Goal: Task Accomplishment & Management: Manage account settings

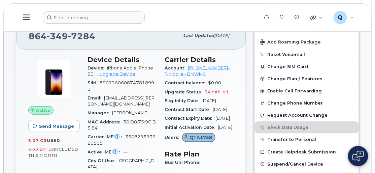
scroll to position [122, 0]
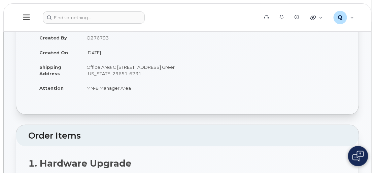
scroll to position [61, 0]
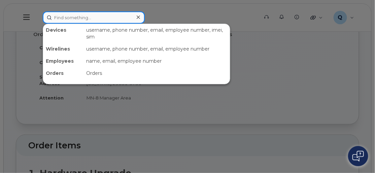
click at [90, 17] on input at bounding box center [94, 17] width 102 height 12
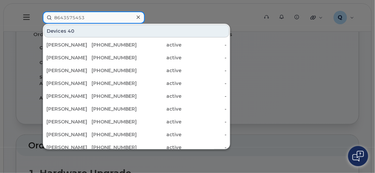
type input "8643575453"
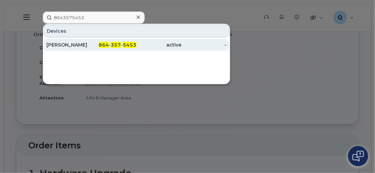
click at [83, 44] on div "[PERSON_NAME]" at bounding box center [69, 44] width 45 height 7
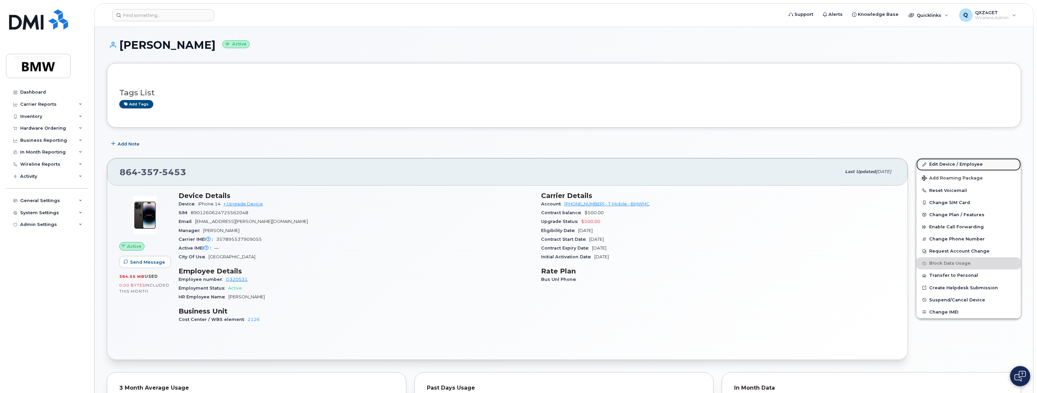
click at [370, 162] on link "Edit Device / Employee" at bounding box center [969, 164] width 104 height 12
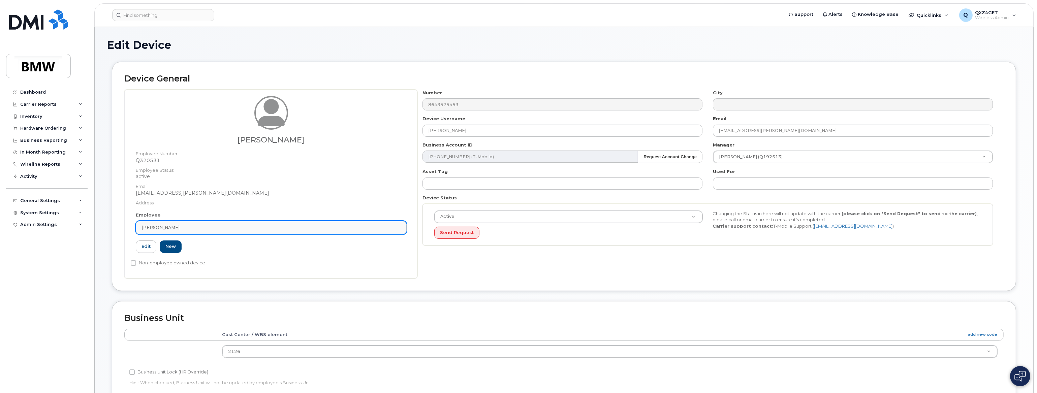
click at [196, 228] on div "[PERSON_NAME]" at bounding box center [271, 227] width 259 height 6
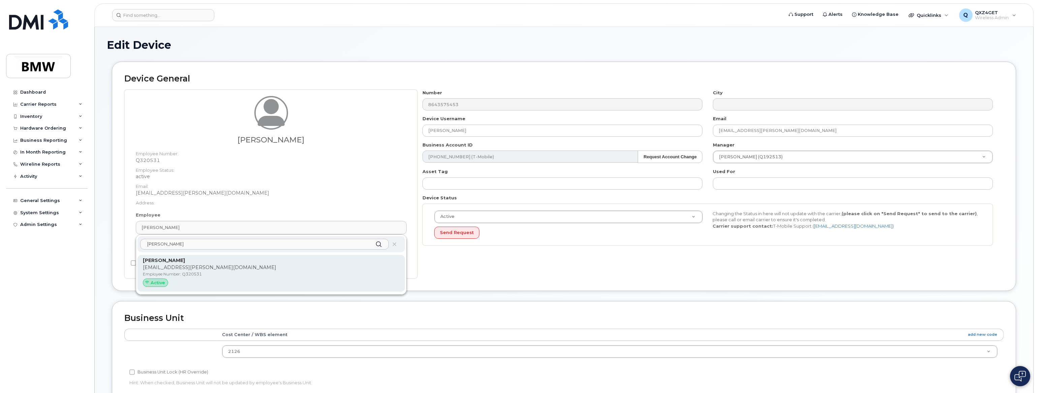
type input "marco k"
click at [181, 262] on strong "[PERSON_NAME]" at bounding box center [164, 260] width 42 height 6
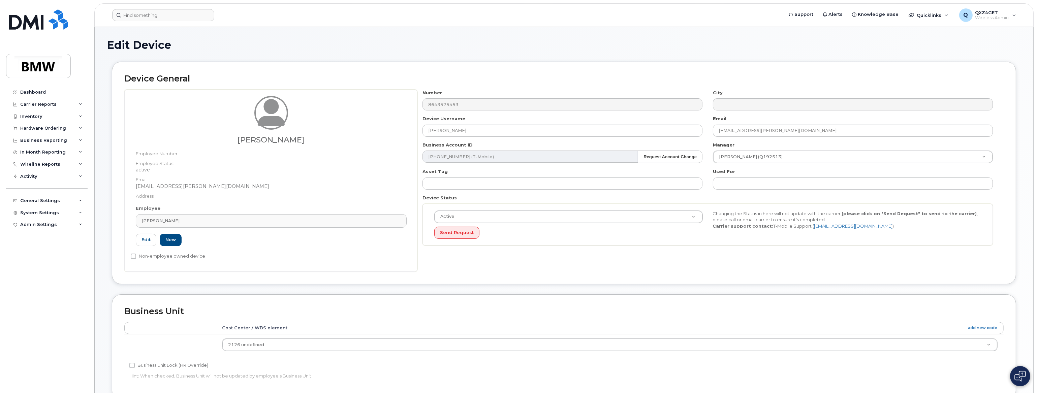
type input "[PERSON_NAME]"
type input "14966688"
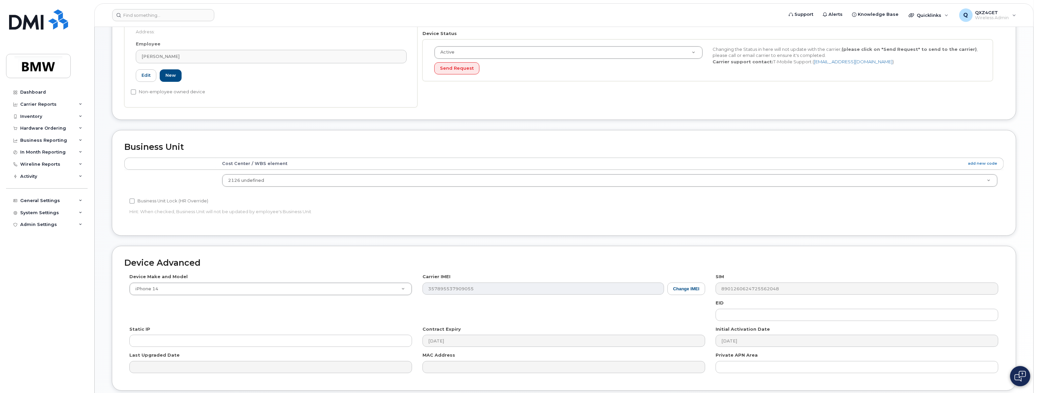
scroll to position [217, 0]
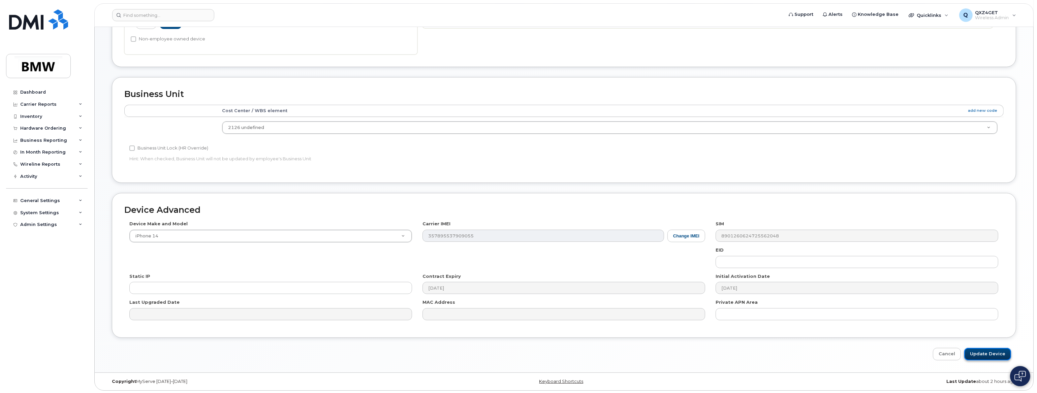
drag, startPoint x: 988, startPoint y: 351, endPoint x: 984, endPoint y: 350, distance: 4.2
click at [988, 351] on input "Update Device" at bounding box center [988, 354] width 47 height 12
type input "Saving..."
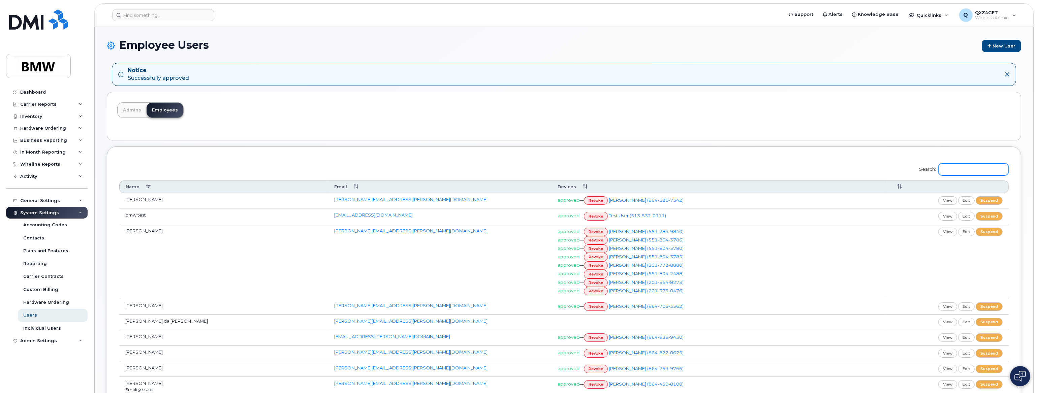
click at [950, 166] on input "Search:" at bounding box center [974, 169] width 70 height 12
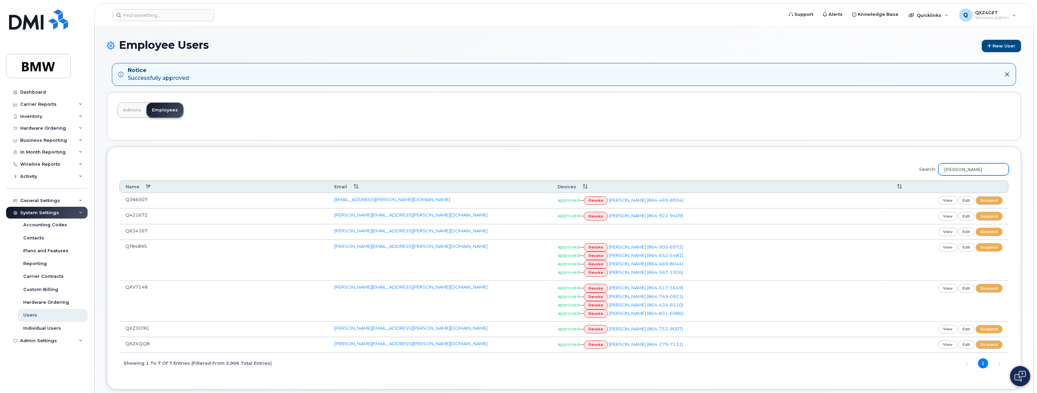
click at [973, 167] on input "susann" at bounding box center [974, 169] width 70 height 12
drag, startPoint x: 973, startPoint y: 167, endPoint x: 923, endPoint y: 162, distance: 49.5
click at [923, 162] on label "Search: susann" at bounding box center [962, 168] width 94 height 19
click at [939, 163] on input "susann" at bounding box center [974, 169] width 70 height 12
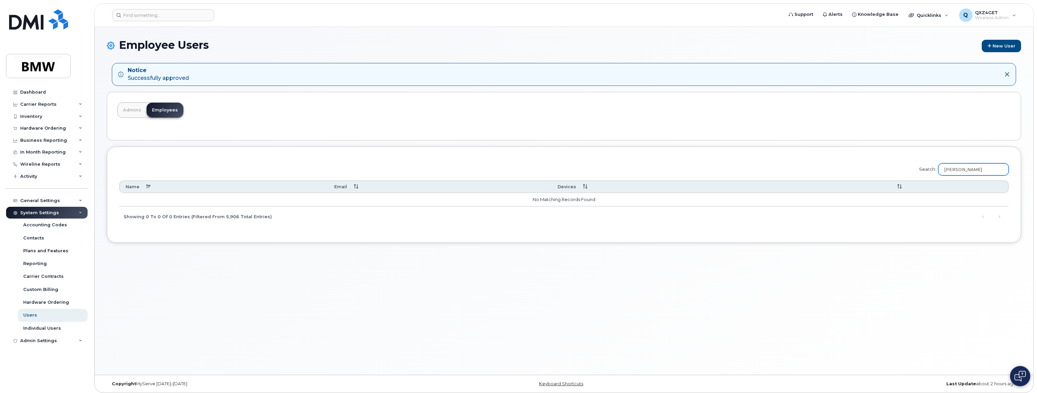
type input "marco kaff"
click at [140, 15] on input at bounding box center [163, 15] width 102 height 12
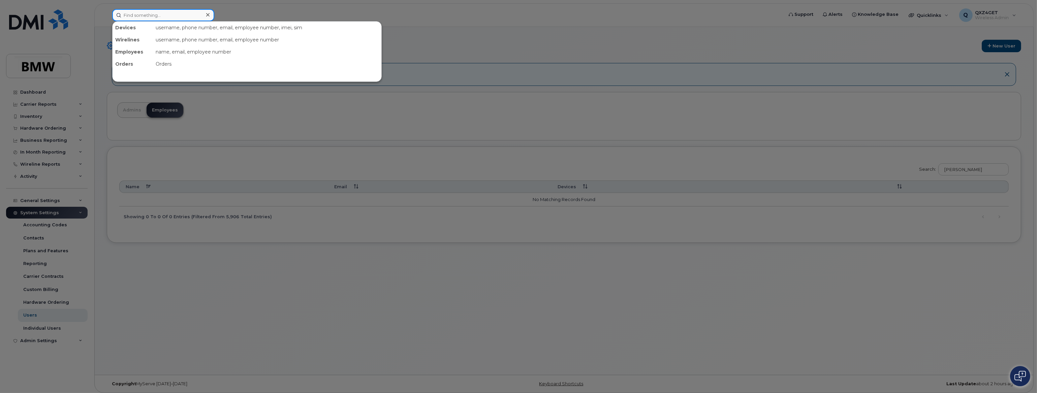
paste input "864-776-1742"
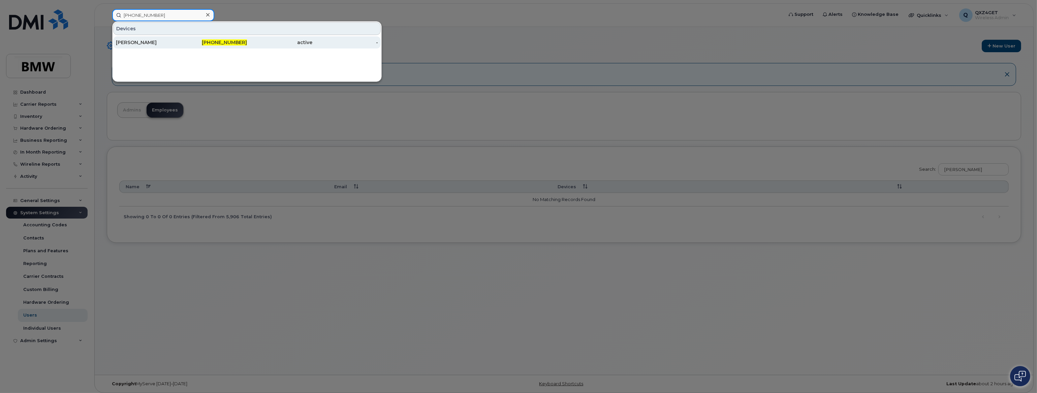
type input "864-776-1742"
click at [140, 44] on div "Alexander Dellel" at bounding box center [149, 42] width 66 height 7
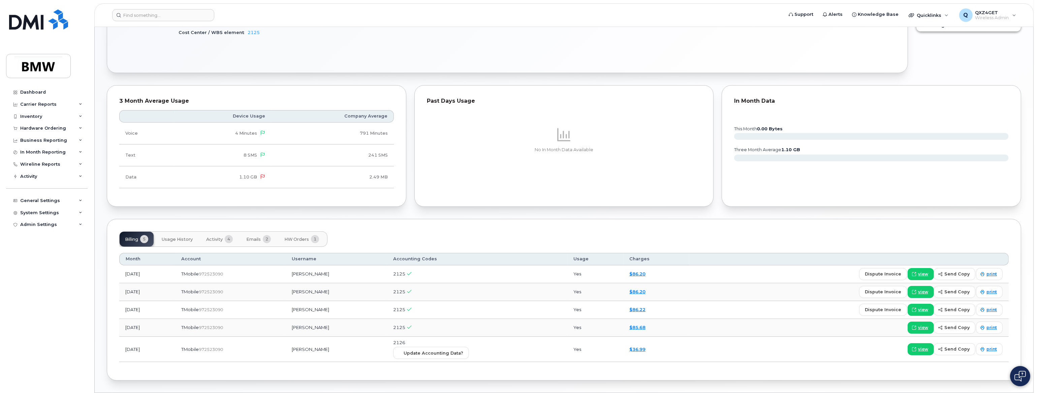
scroll to position [276, 0]
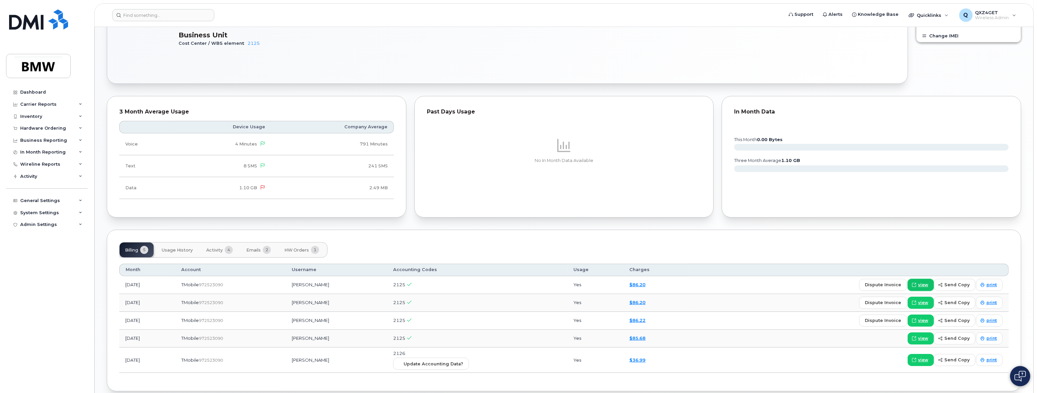
click at [921, 280] on link "view" at bounding box center [921, 285] width 26 height 12
drag, startPoint x: 36, startPoint y: 212, endPoint x: 32, endPoint y: 213, distance: 3.8
click at [32, 213] on div "System Settings" at bounding box center [39, 212] width 39 height 5
click at [31, 178] on div "Activity" at bounding box center [28, 176] width 17 height 5
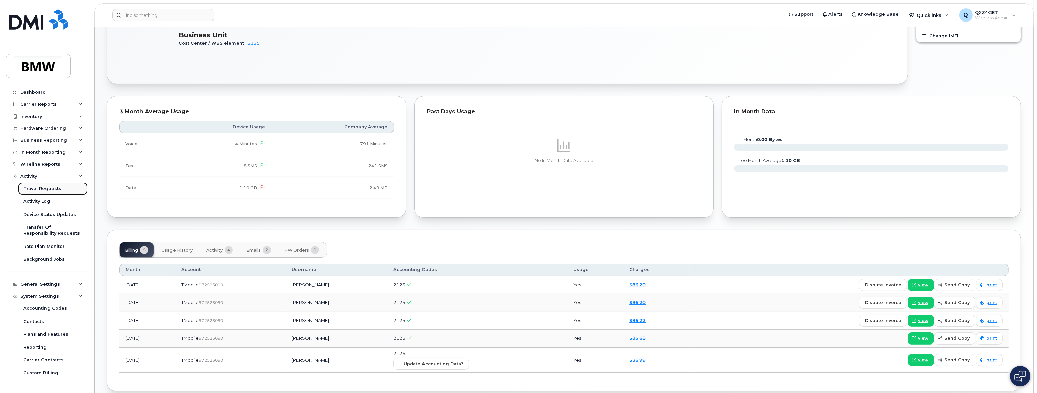
click at [44, 187] on div "Travel Requests" at bounding box center [42, 189] width 38 height 6
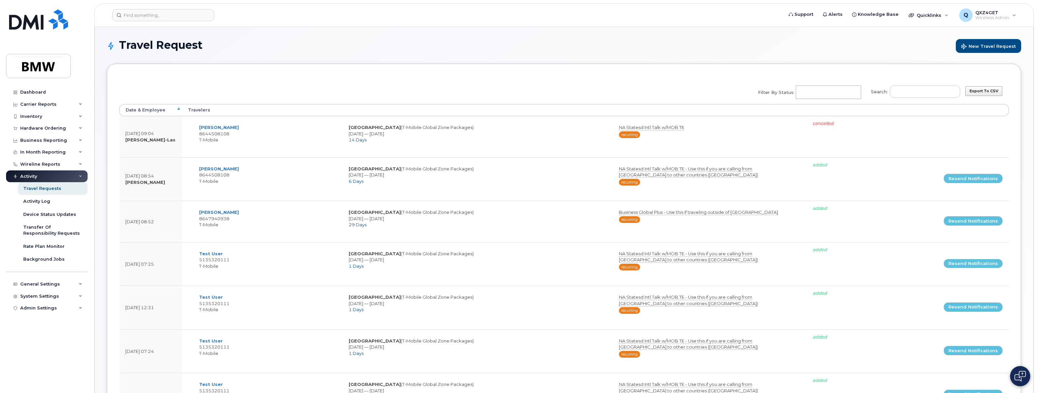
select select
click at [923, 95] on input "Search:" at bounding box center [925, 92] width 70 height 12
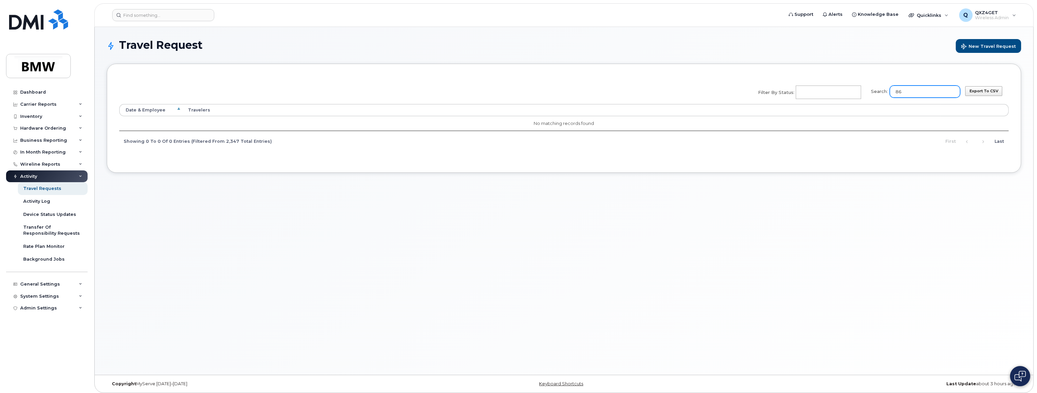
type input "8"
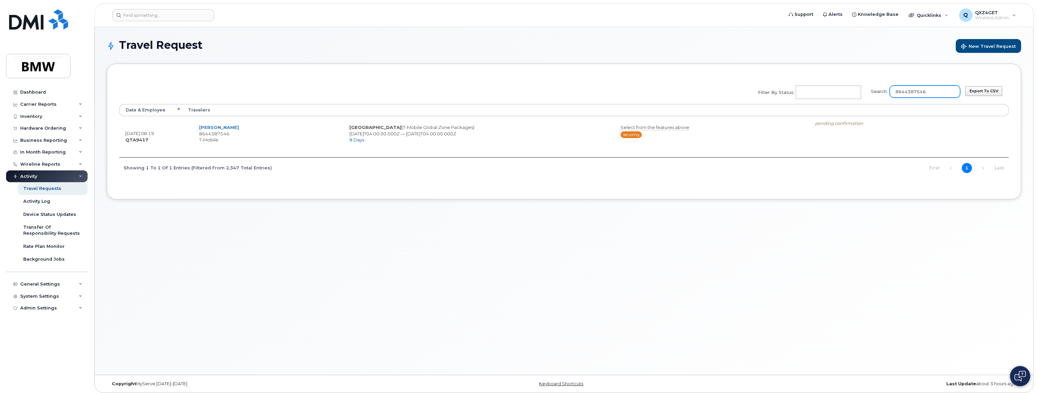
type input "8644387546"
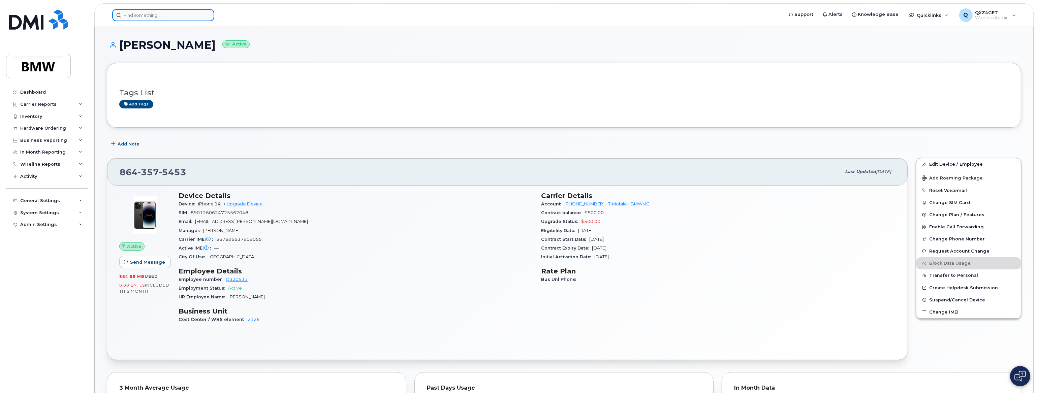
click at [162, 20] on input at bounding box center [163, 15] width 102 height 12
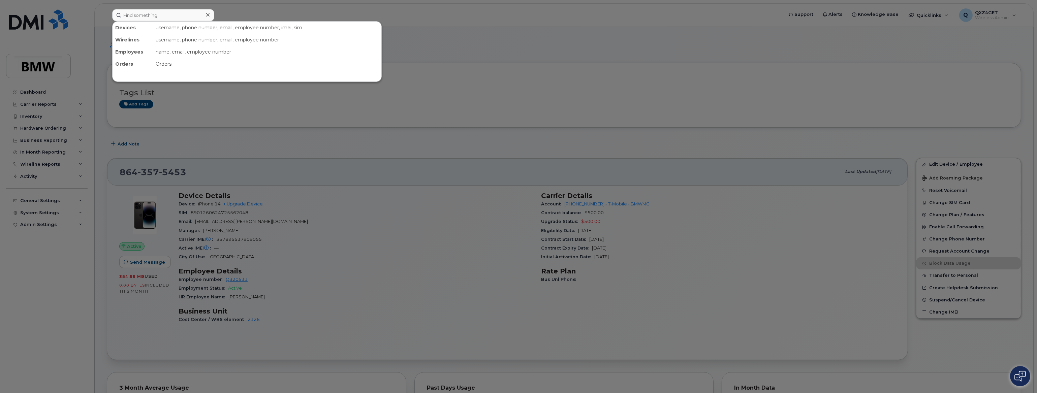
click at [165, 21] on div "Devices username, phone number, email, employee number, imei, sim Wirelines use…" at bounding box center [247, 51] width 270 height 61
click at [167, 14] on input at bounding box center [163, 15] width 102 height 12
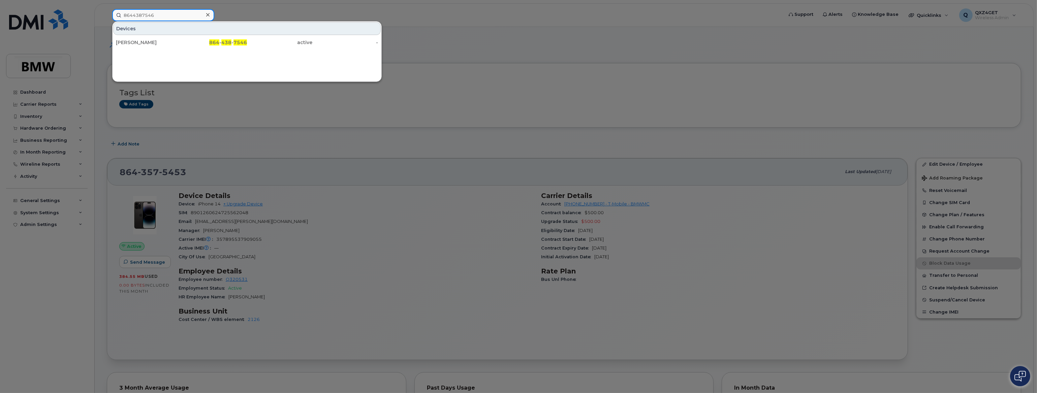
type input "8644387546"
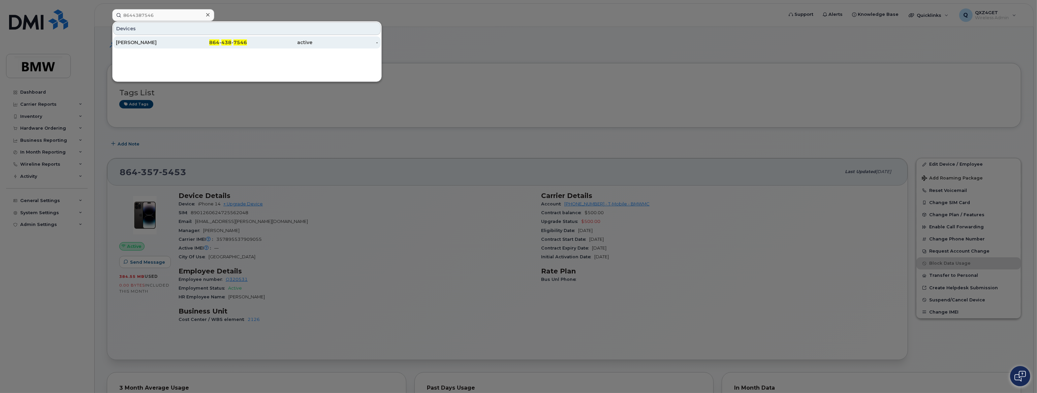
click at [147, 43] on div "Erich Schober" at bounding box center [149, 42] width 66 height 7
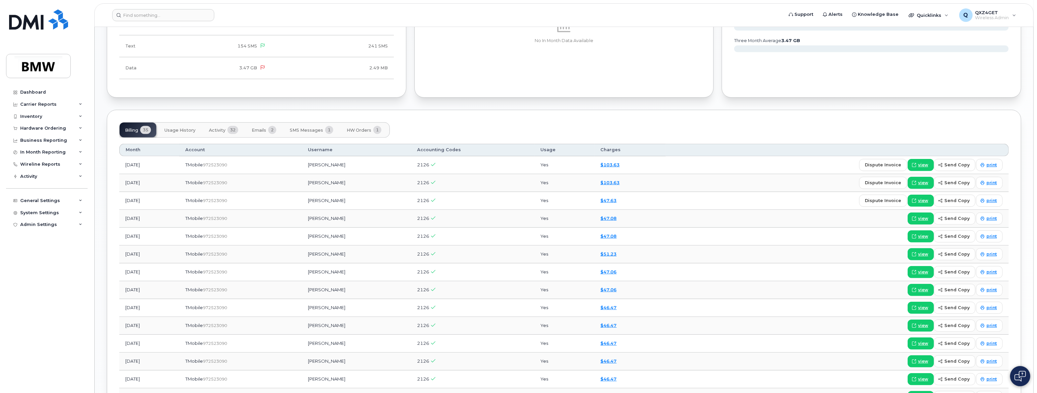
scroll to position [745, 0]
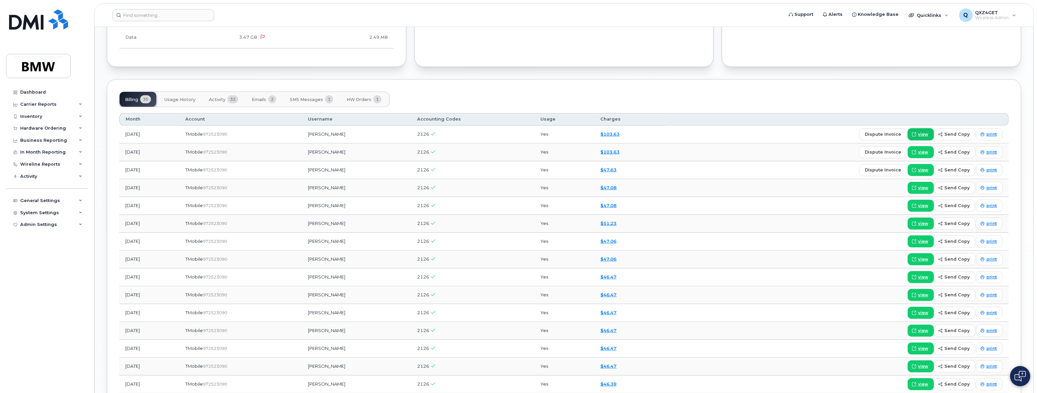
click at [931, 130] on link "view" at bounding box center [921, 134] width 26 height 12
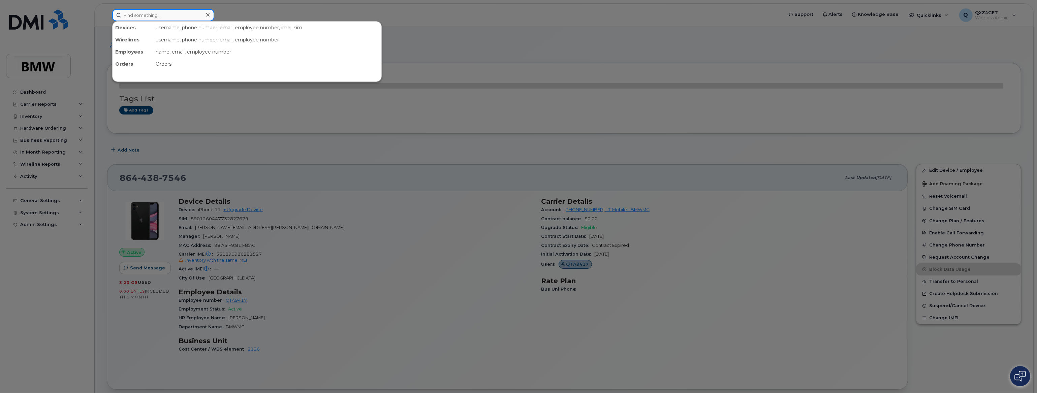
click at [137, 16] on input at bounding box center [163, 15] width 102 height 12
paste input "tyson.tracy@bmwmc.com"
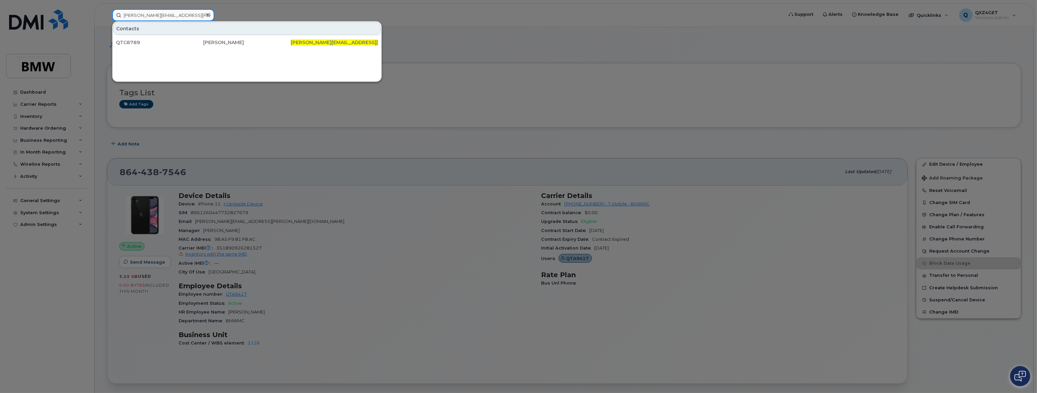
type input "tyson.tracy@bmwmc.com"
click at [208, 17] on icon at bounding box center [207, 14] width 3 height 5
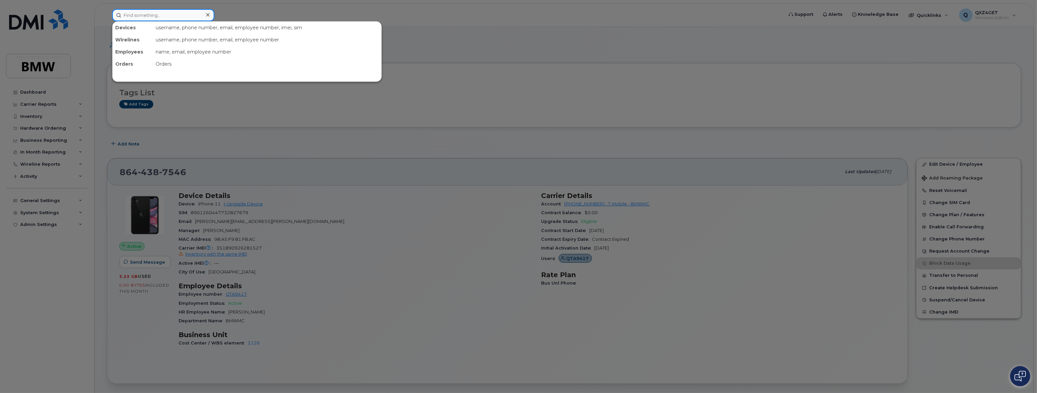
paste input "christian.gonzalez@bmwmc.com"
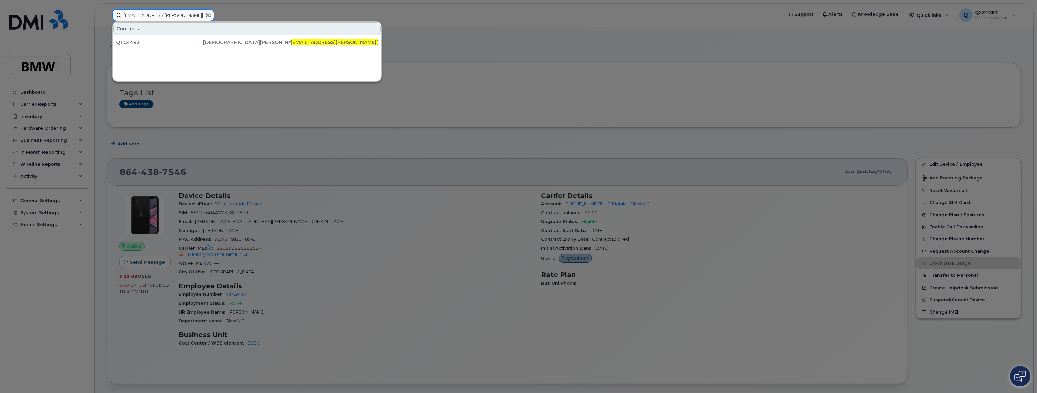
type input "christian.gonzalez@bmwmc.com"
click at [207, 13] on icon at bounding box center [207, 14] width 3 height 5
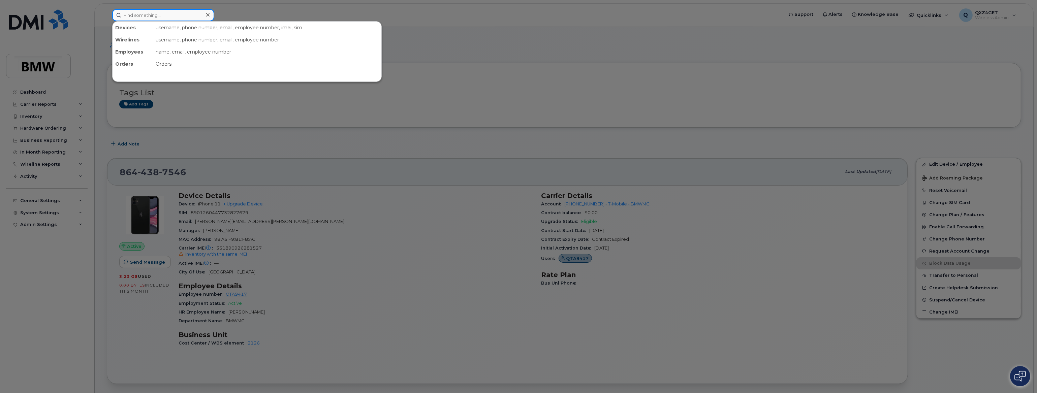
paste input "loretta.davis@bmwmc.com"
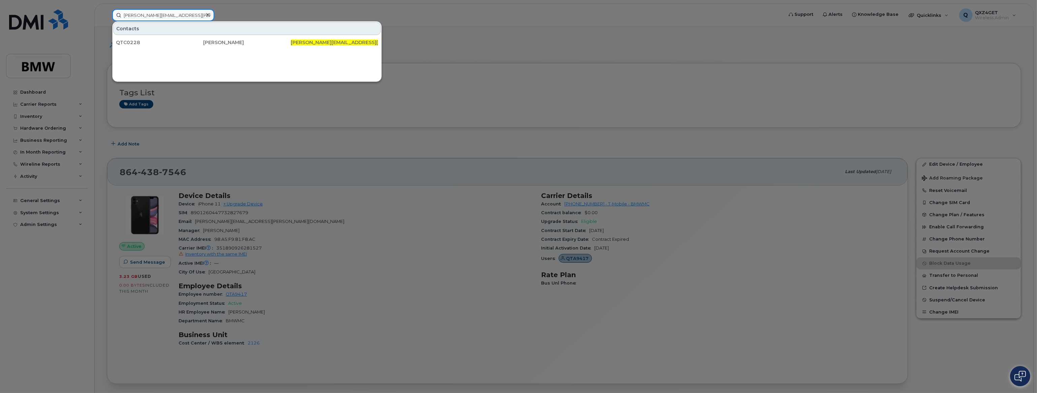
type input "loretta.davis@bmwmc.com"
click at [207, 17] on icon at bounding box center [207, 14] width 3 height 5
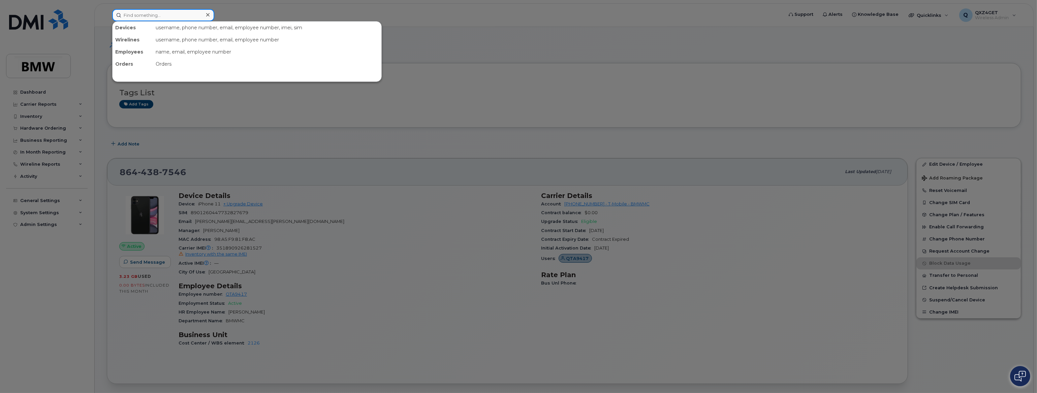
paste input "james.miller@bmwmc.com"
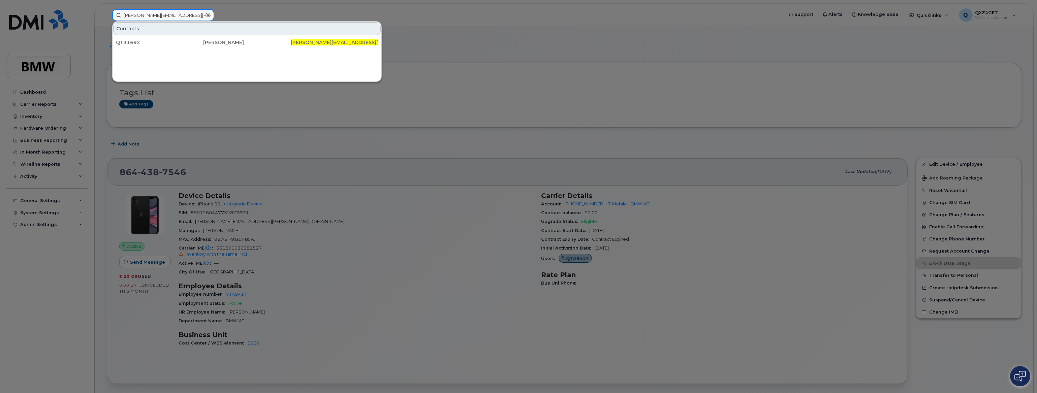
type input "james.miller@bmwmc.com"
click at [211, 14] on div at bounding box center [208, 15] width 10 height 10
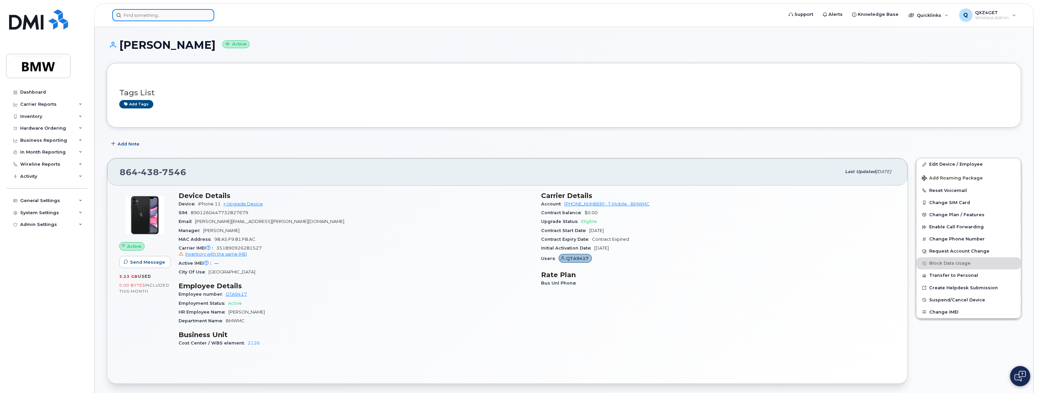
click at [182, 13] on input at bounding box center [163, 15] width 102 height 12
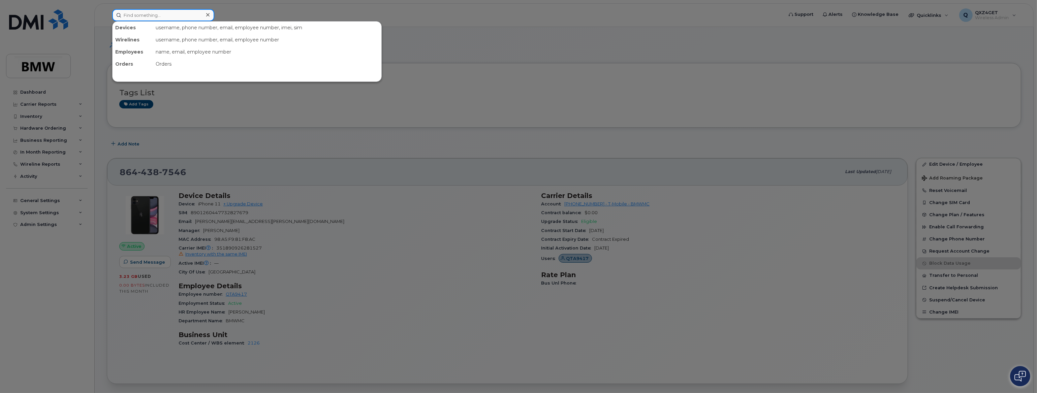
paste input "scott.burdette@bmwmc.com"
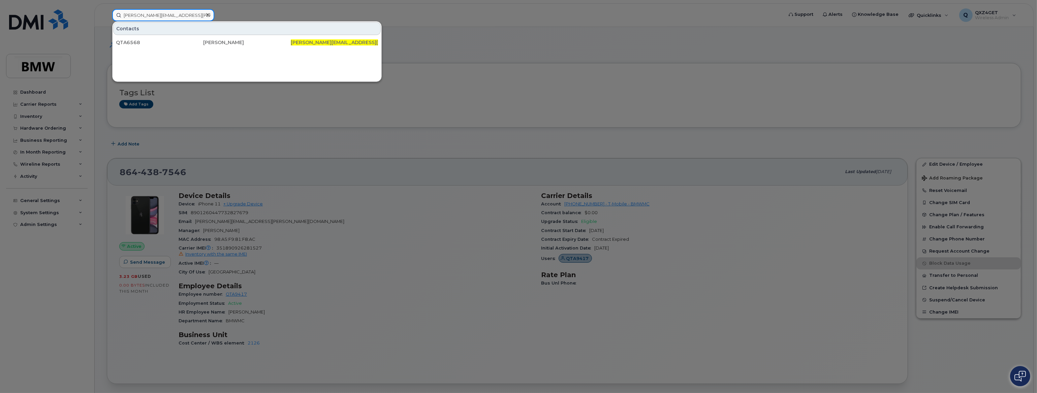
type input "scott.burdette@bmwmc.com"
click at [208, 12] on icon at bounding box center [207, 14] width 3 height 5
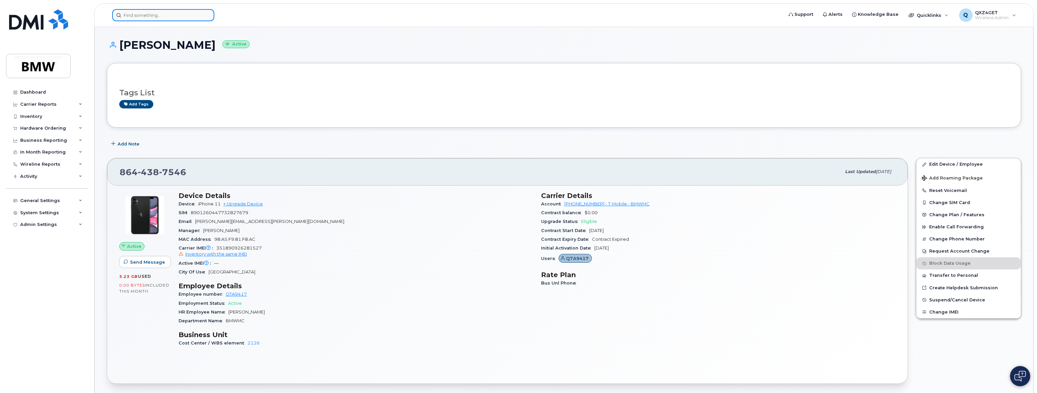
click at [165, 11] on input at bounding box center [163, 15] width 102 height 12
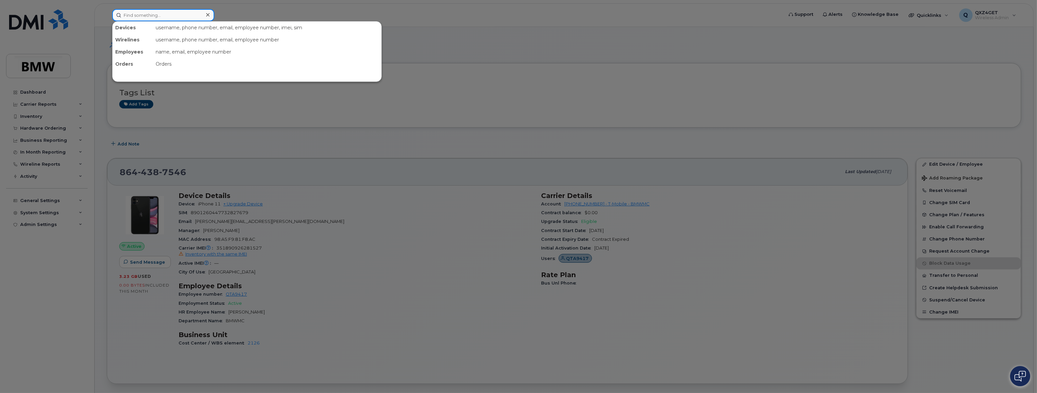
paste input "timothy.bennett@bmwmc.com"
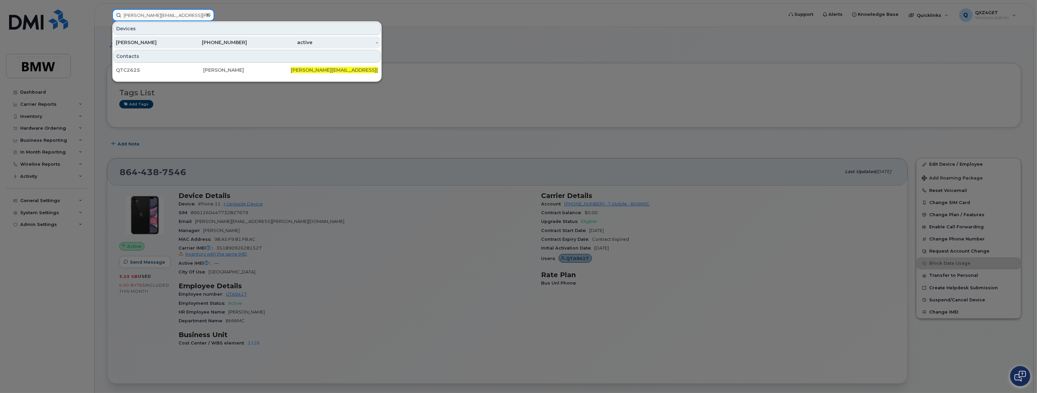
type input "timothy.bennett@bmwmc.com"
click at [155, 41] on div "[PERSON_NAME]" at bounding box center [149, 42] width 66 height 7
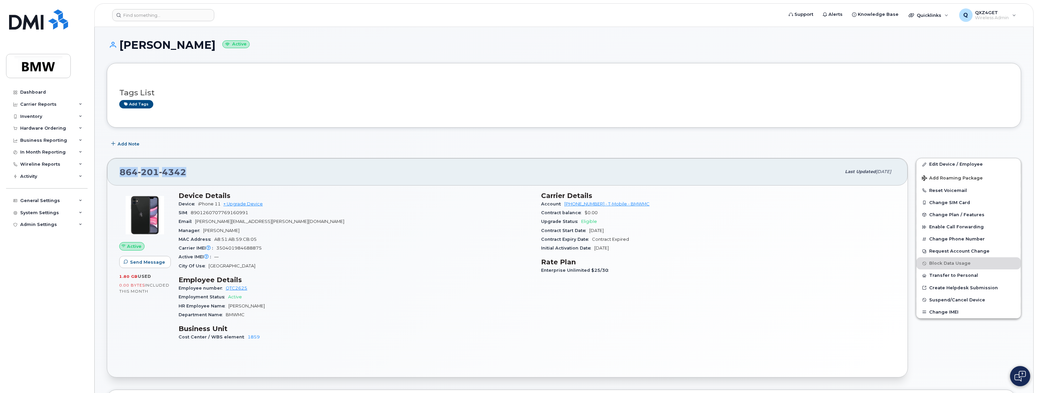
drag, startPoint x: 185, startPoint y: 169, endPoint x: 110, endPoint y: 166, distance: 75.6
click at [110, 166] on div "[PHONE_NUMBER] Last updated [DATE]" at bounding box center [507, 171] width 801 height 27
copy span "864 201 4342"
click at [40, 126] on div "Hardware Ordering" at bounding box center [43, 128] width 46 height 5
click at [32, 156] on div "Orders" at bounding box center [31, 154] width 17 height 6
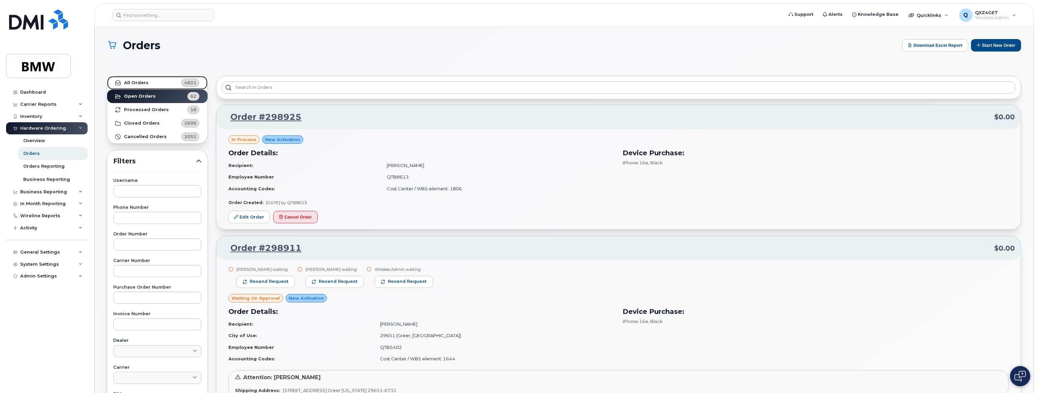
click at [144, 83] on strong "All Orders" at bounding box center [136, 82] width 25 height 5
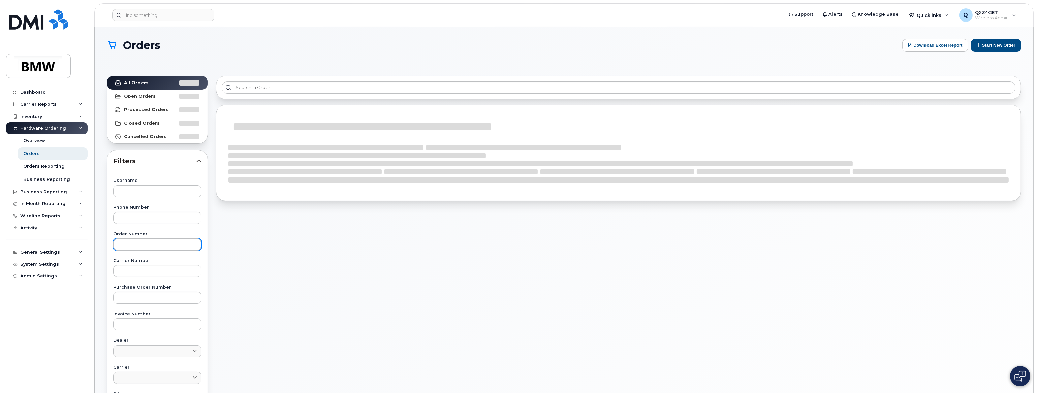
click at [127, 241] on input "text" at bounding box center [157, 245] width 88 height 12
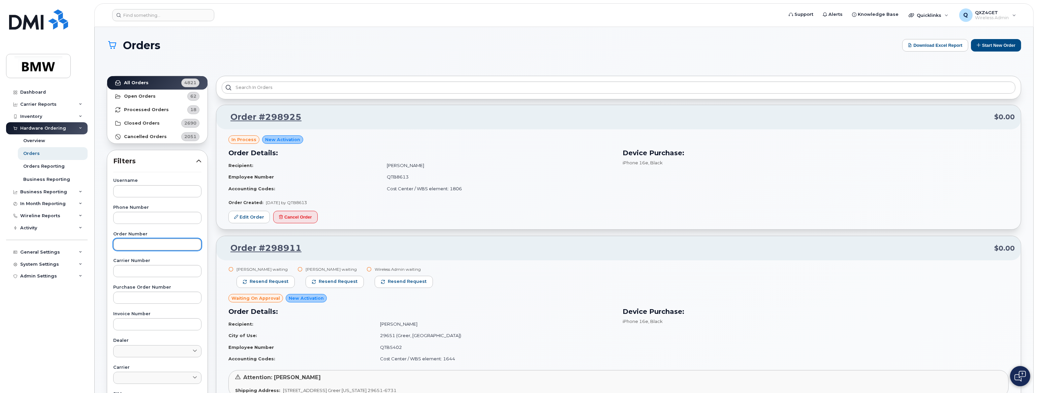
paste input "298629"
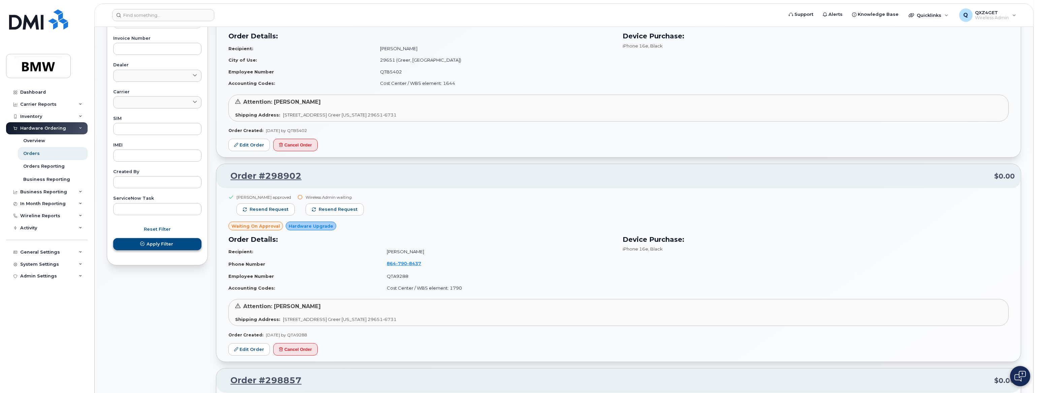
type input "298629"
click at [161, 247] on span "Apply Filter" at bounding box center [160, 244] width 27 height 6
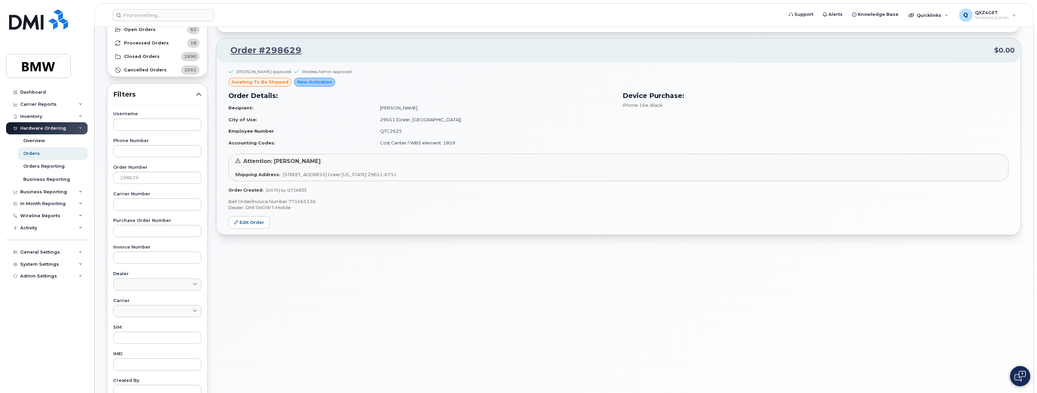
scroll to position [58, 0]
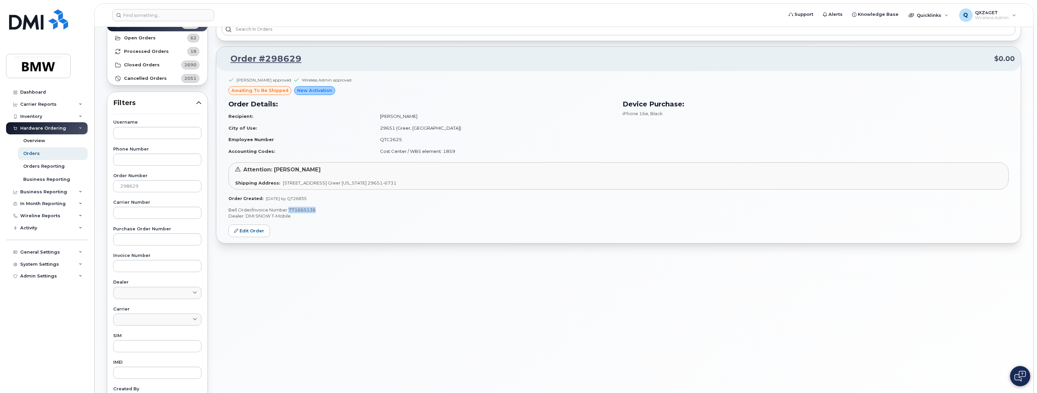
drag, startPoint x: 318, startPoint y: 208, endPoint x: 288, endPoint y: 209, distance: 30.3
click at [288, 209] on p "Bell Order/Invoice Number 771665136" at bounding box center [618, 210] width 781 height 6
copy p "771665136"
drag, startPoint x: 423, startPoint y: 116, endPoint x: 381, endPoint y: 117, distance: 41.8
click at [381, 117] on td "[PERSON_NAME]" at bounding box center [494, 117] width 241 height 12
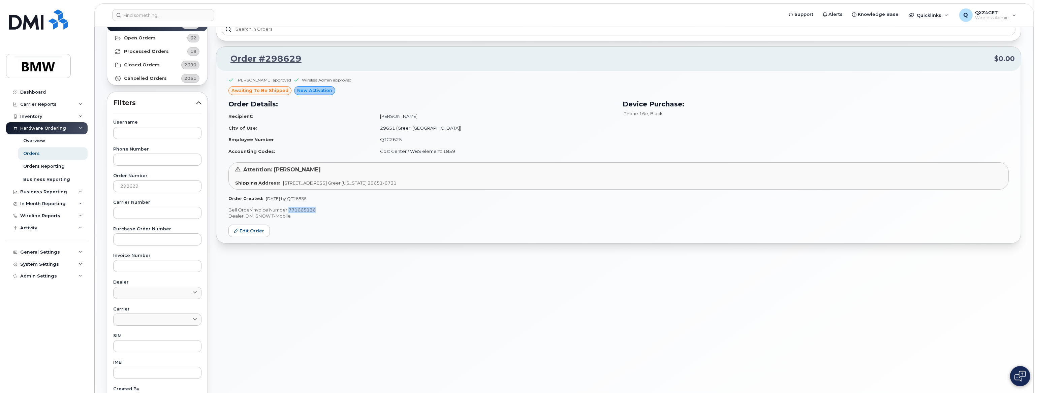
copy td "[PERSON_NAME]"
click at [133, 11] on input at bounding box center [163, 15] width 102 height 12
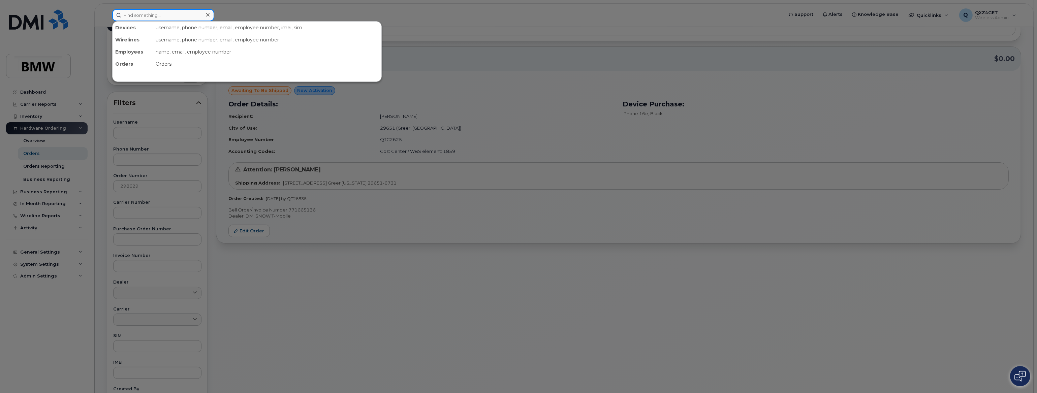
paste input "[PERSON_NAME]"
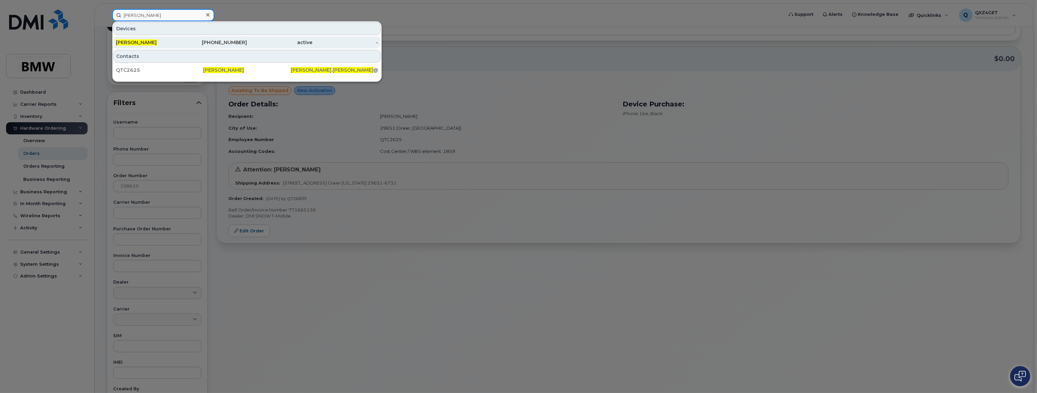
type input "[PERSON_NAME]"
click at [139, 40] on span "[PERSON_NAME]" at bounding box center [136, 42] width 41 height 6
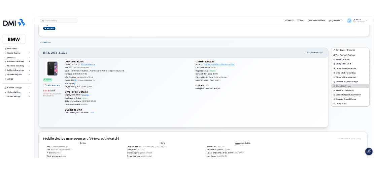
scroll to position [61, 0]
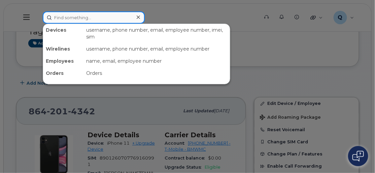
click at [60, 19] on input at bounding box center [94, 17] width 102 height 12
paste input "[PERSON_NAME][EMAIL_ADDRESS][PERSON_NAME][DOMAIN_NAME]"
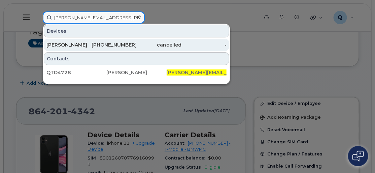
type input "vincent.morris@bmwmc.com"
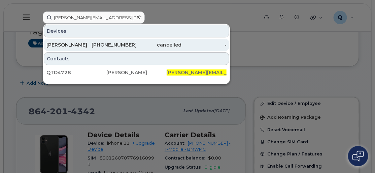
click at [81, 43] on div "Vincent Morris" at bounding box center [69, 44] width 45 height 7
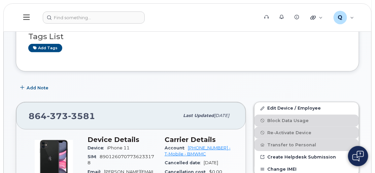
scroll to position [61, 0]
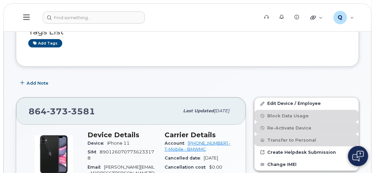
click at [28, 20] on icon at bounding box center [26, 16] width 6 height 7
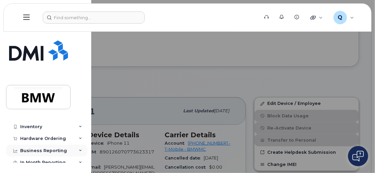
scroll to position [30, 0]
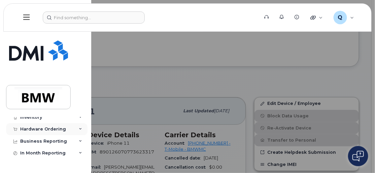
click at [45, 129] on div "Hardware Ordering" at bounding box center [43, 128] width 46 height 5
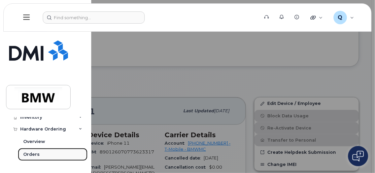
click at [30, 151] on div "Orders" at bounding box center [31, 154] width 17 height 6
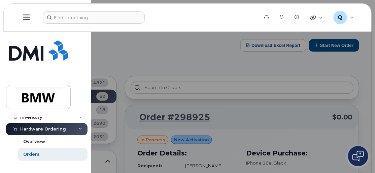
click at [108, 59] on div at bounding box center [187, 86] width 375 height 173
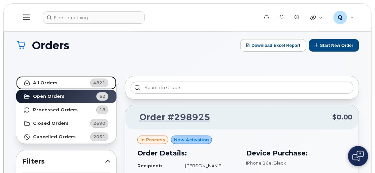
click at [56, 80] on link "All Orders 4821" at bounding box center [66, 82] width 100 height 13
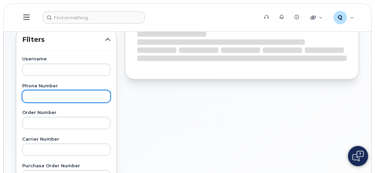
scroll to position [122, 0]
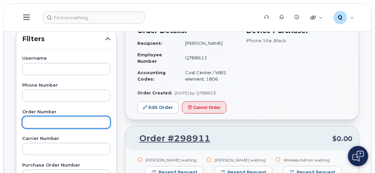
click at [44, 118] on input "text" at bounding box center [66, 122] width 88 height 12
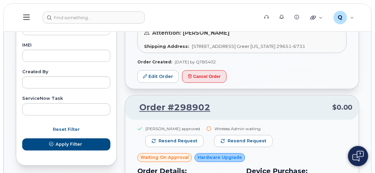
scroll to position [398, 0]
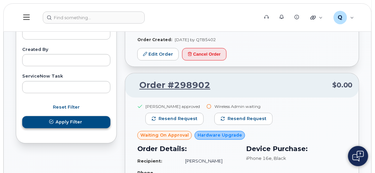
type input "298676"
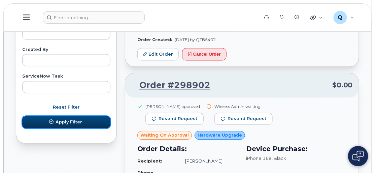
click at [61, 119] on span "Apply Filter" at bounding box center [69, 122] width 27 height 6
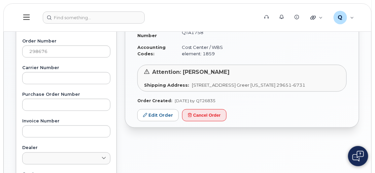
scroll to position [184, 0]
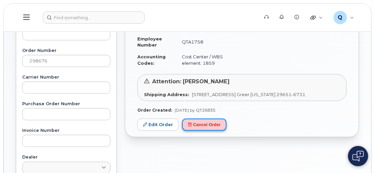
click at [204, 120] on button "Cancel Order" at bounding box center [204, 125] width 44 height 12
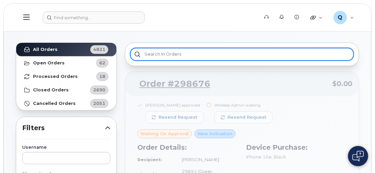
scroll to position [30, 0]
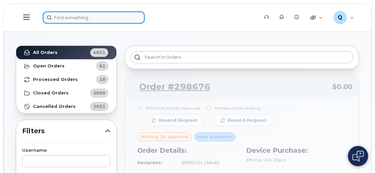
click at [75, 18] on input at bounding box center [94, 17] width 102 height 12
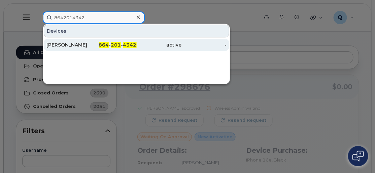
type input "8642014342"
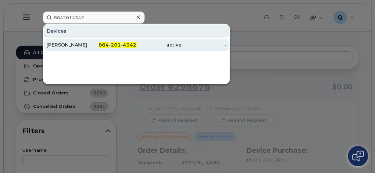
click at [92, 39] on div "[PERSON_NAME]" at bounding box center [114, 45] width 45 height 12
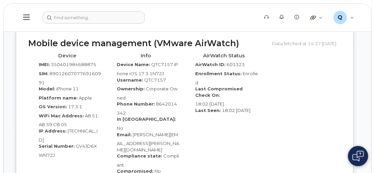
scroll to position [429, 0]
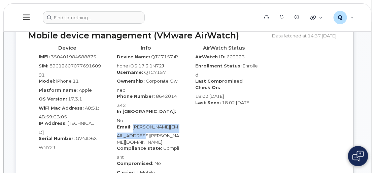
drag, startPoint x: 134, startPoint y: 109, endPoint x: 146, endPoint y: 116, distance: 13.8
click at [146, 124] on div "Email: William.Roberson@bmwmc.com" at bounding box center [146, 135] width 68 height 22
copy span "[PERSON_NAME][EMAIL_ADDRESS][PERSON_NAME][DOMAIN_NAME]"
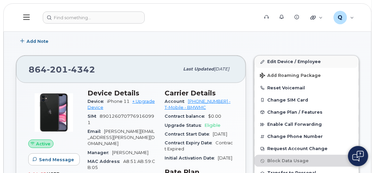
scroll to position [61, 0]
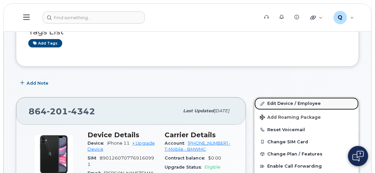
click at [279, 102] on link "Edit Device / Employee" at bounding box center [307, 103] width 104 height 12
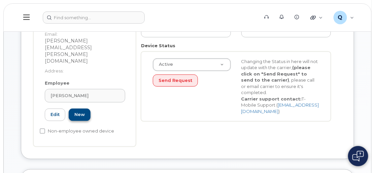
scroll to position [153, 0]
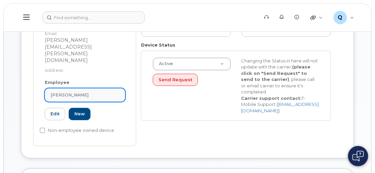
click at [69, 92] on span "[PERSON_NAME]" at bounding box center [70, 95] width 38 height 6
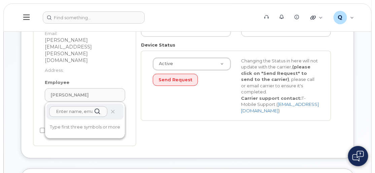
click at [67, 106] on input "text" at bounding box center [78, 111] width 58 height 11
paste input "[PERSON_NAME][EMAIL_ADDRESS][PERSON_NAME][DOMAIN_NAME]"
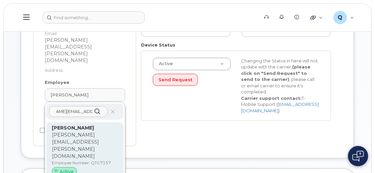
type input "[PERSON_NAME][EMAIL_ADDRESS][PERSON_NAME][DOMAIN_NAME]"
click at [72, 124] on div "William Roberson william.roberson@bmwmc.com Employee Number: QTC7157 Active" at bounding box center [85, 151] width 66 height 54
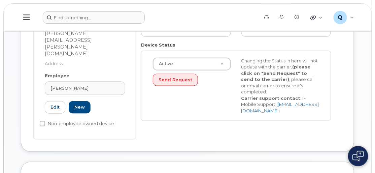
type input "QTC7157"
type input "[PERSON_NAME]"
type input "[PERSON_NAME][EMAIL_ADDRESS][PERSON_NAME][DOMAIN_NAME]"
type input "14966873"
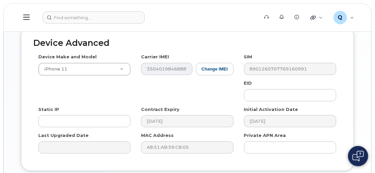
scroll to position [436, 0]
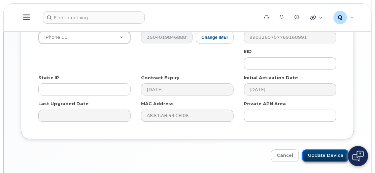
click at [322, 149] on input "Update Device" at bounding box center [326, 155] width 47 height 12
type input "Saving..."
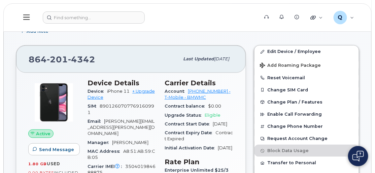
scroll to position [122, 0]
